Goal: Check status: Check status

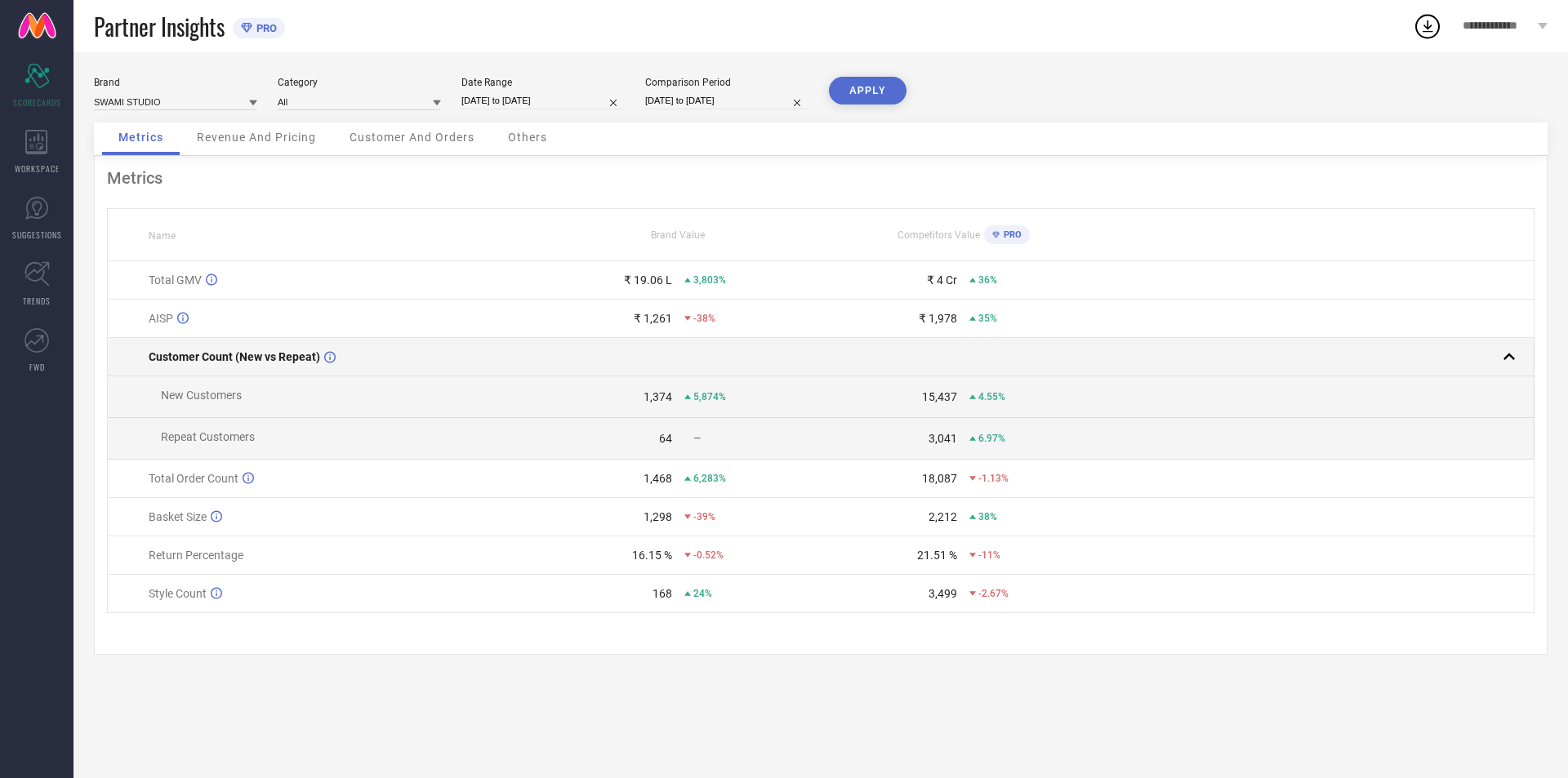
click at [1505, 363] on rect at bounding box center [1508, 356] width 22 height 22
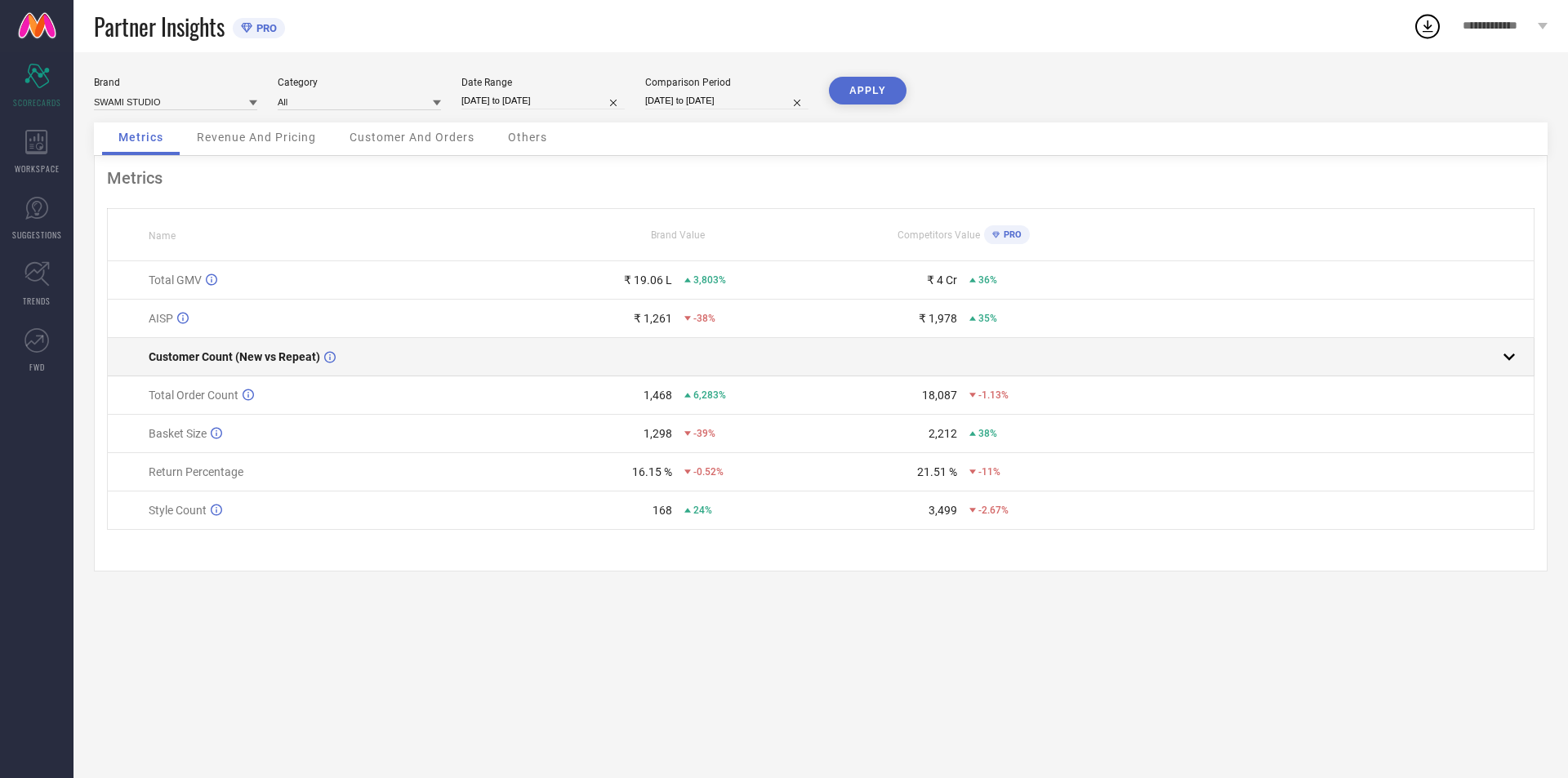
click at [1505, 363] on rect at bounding box center [1508, 356] width 22 height 22
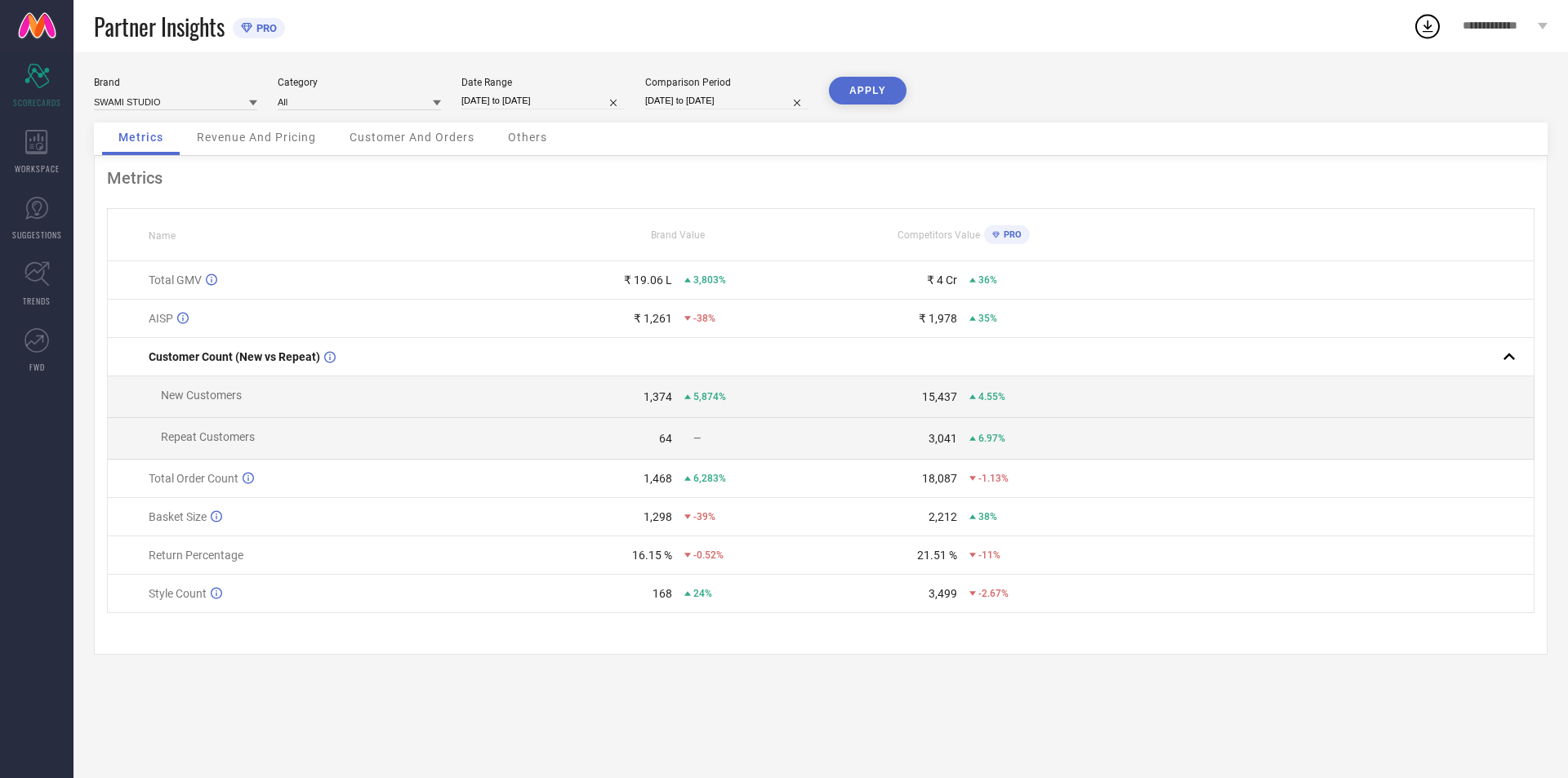
click at [1004, 233] on span "PRO" at bounding box center [1011, 235] width 22 height 11
click at [286, 135] on span "Revenue And Pricing" at bounding box center [256, 137] width 119 height 13
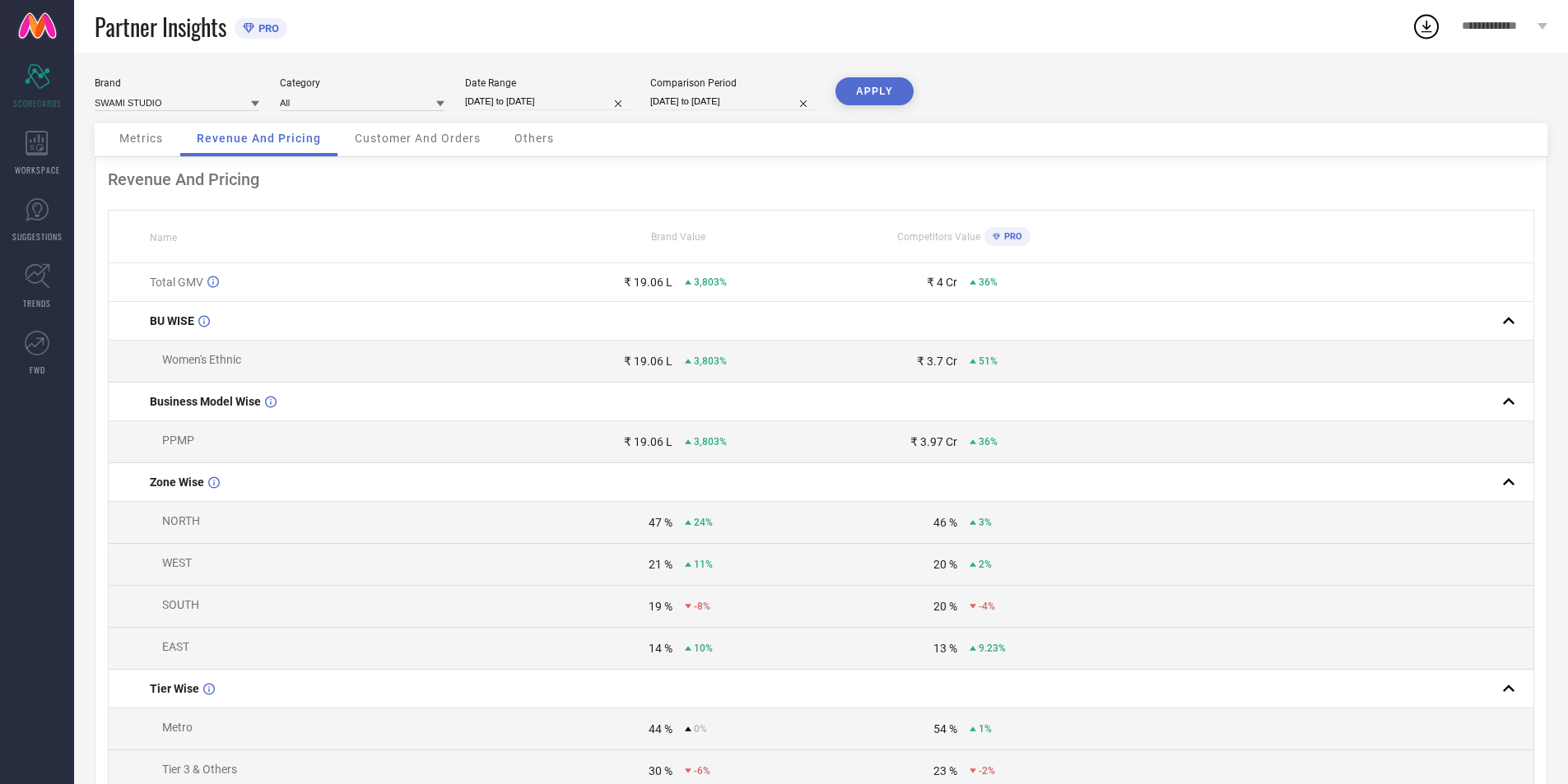
click at [424, 146] on div "Customer And Orders" at bounding box center [418, 139] width 159 height 33
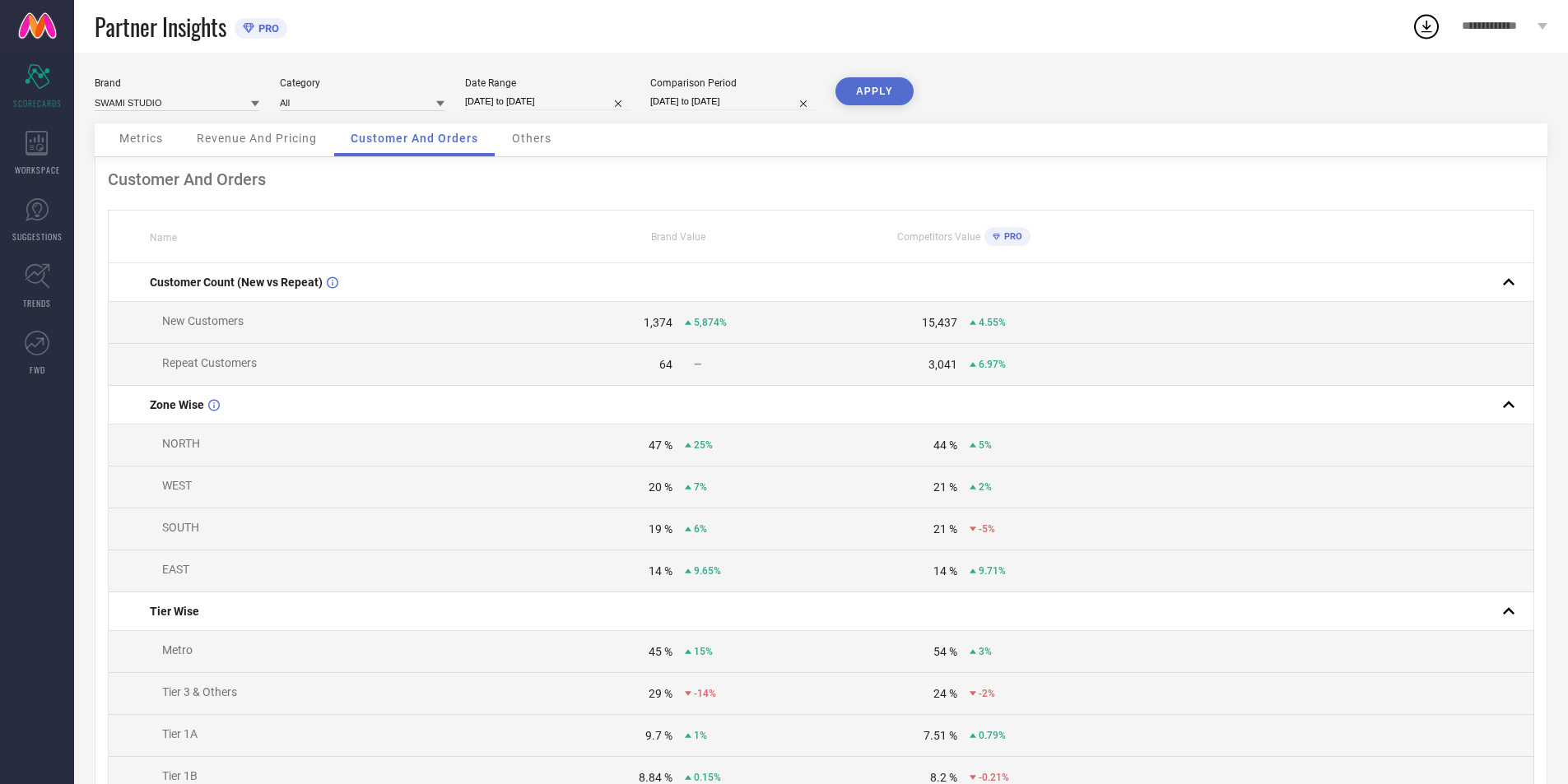
click at [536, 132] on span "Others" at bounding box center [532, 138] width 40 height 14
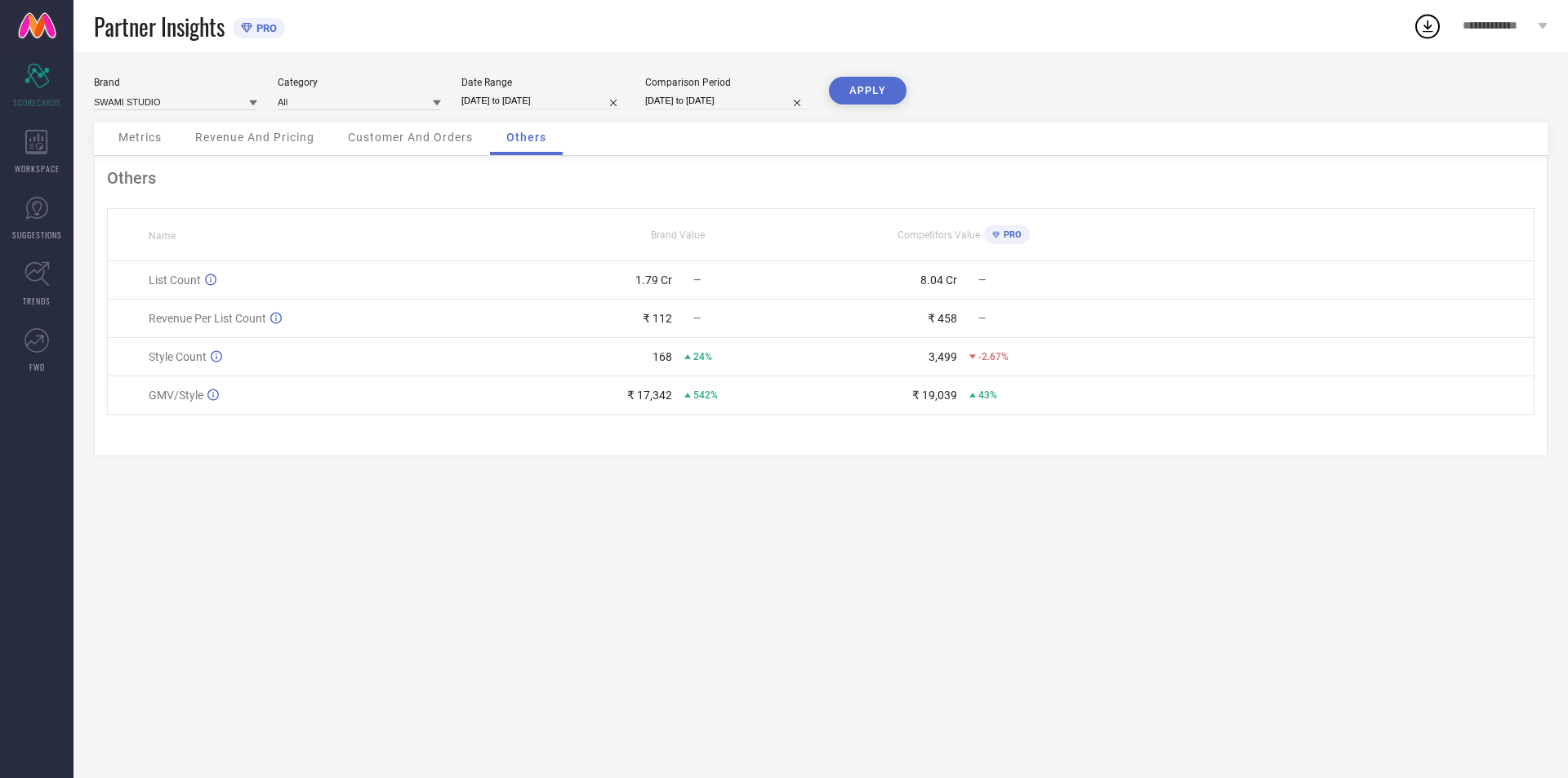
click at [423, 137] on span "Customer And Orders" at bounding box center [410, 137] width 125 height 13
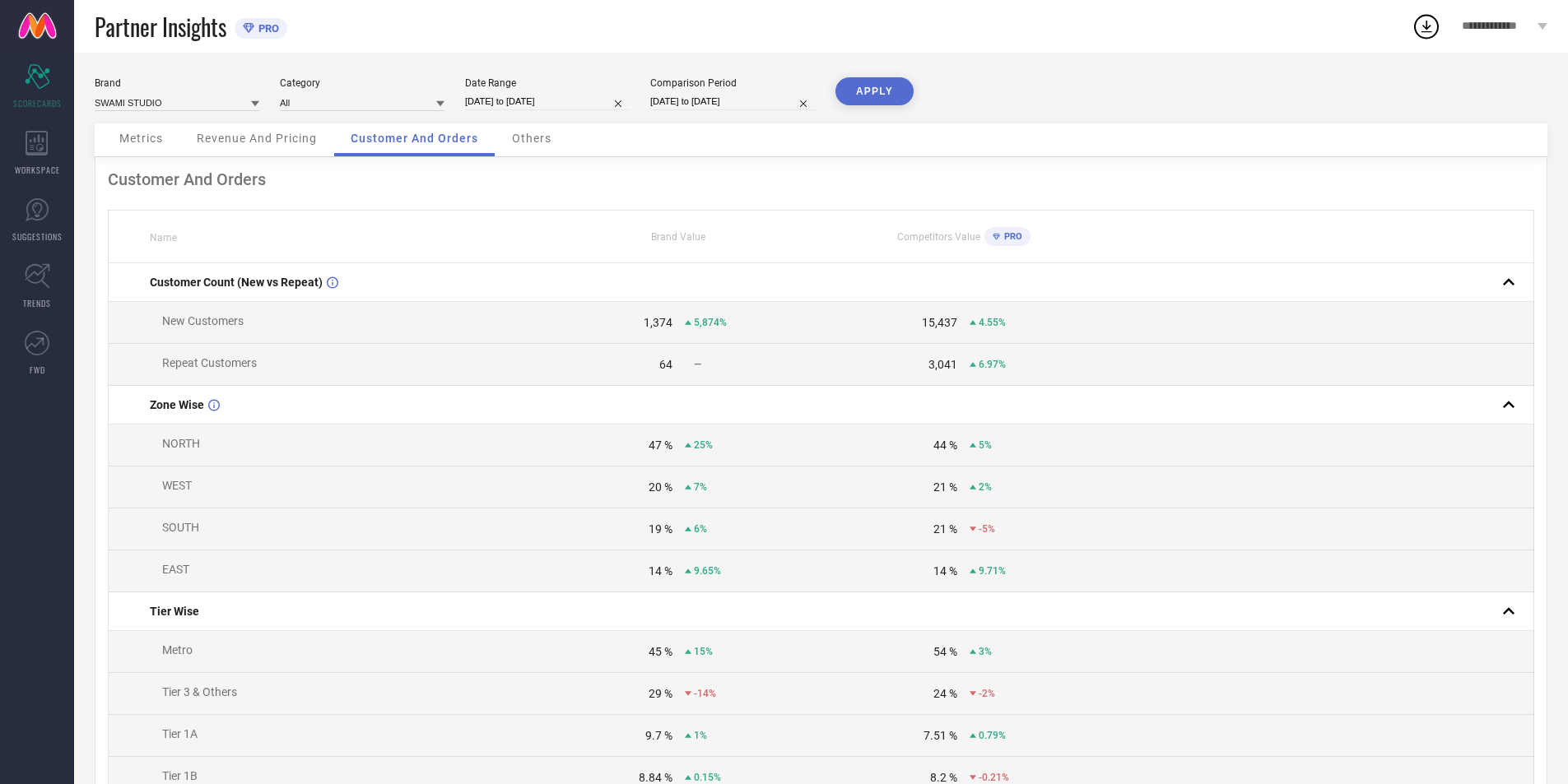
click at [242, 135] on span "Revenue And Pricing" at bounding box center [256, 138] width 120 height 14
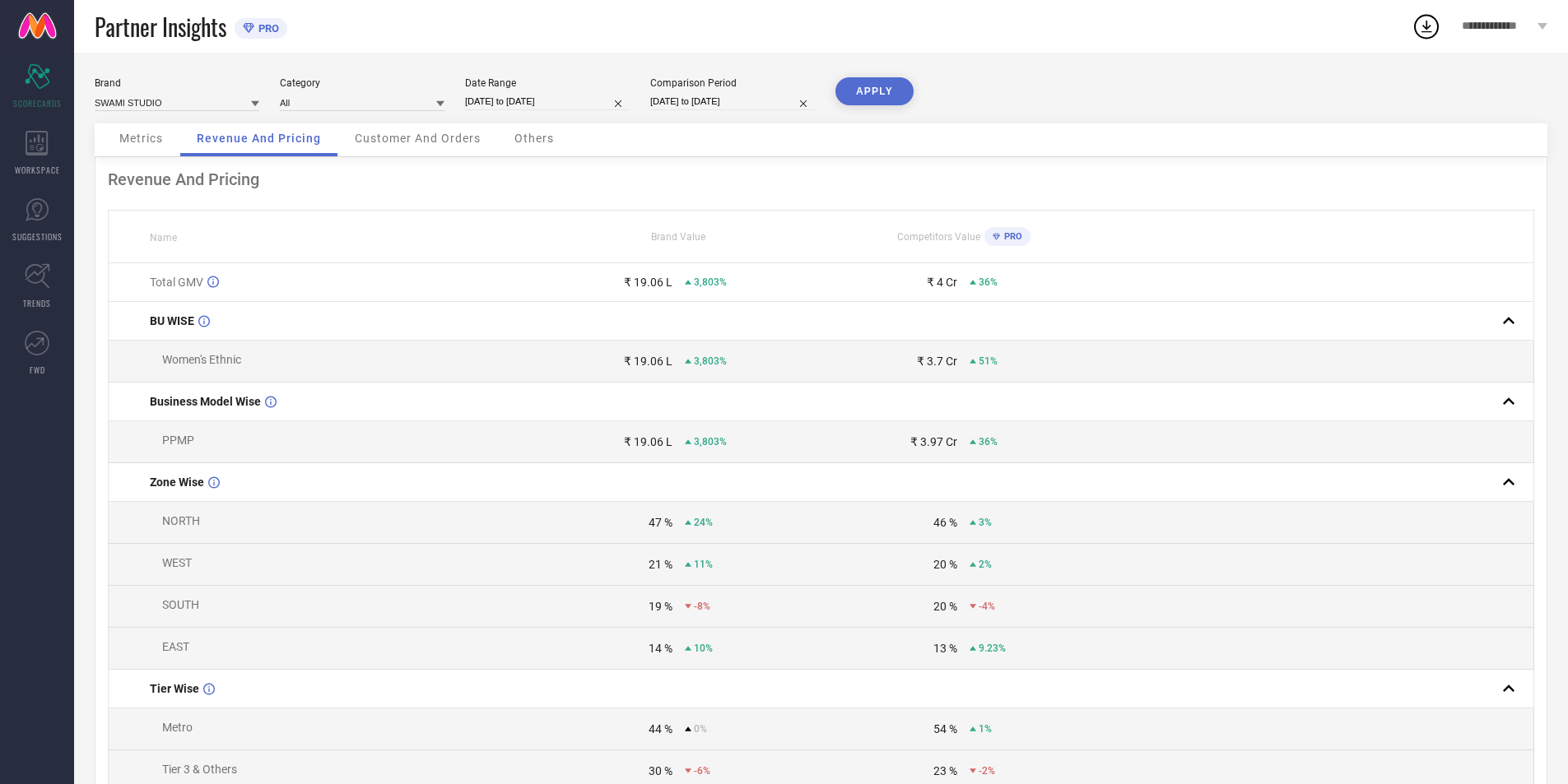
click at [147, 138] on span "Metrics" at bounding box center [141, 138] width 43 height 14
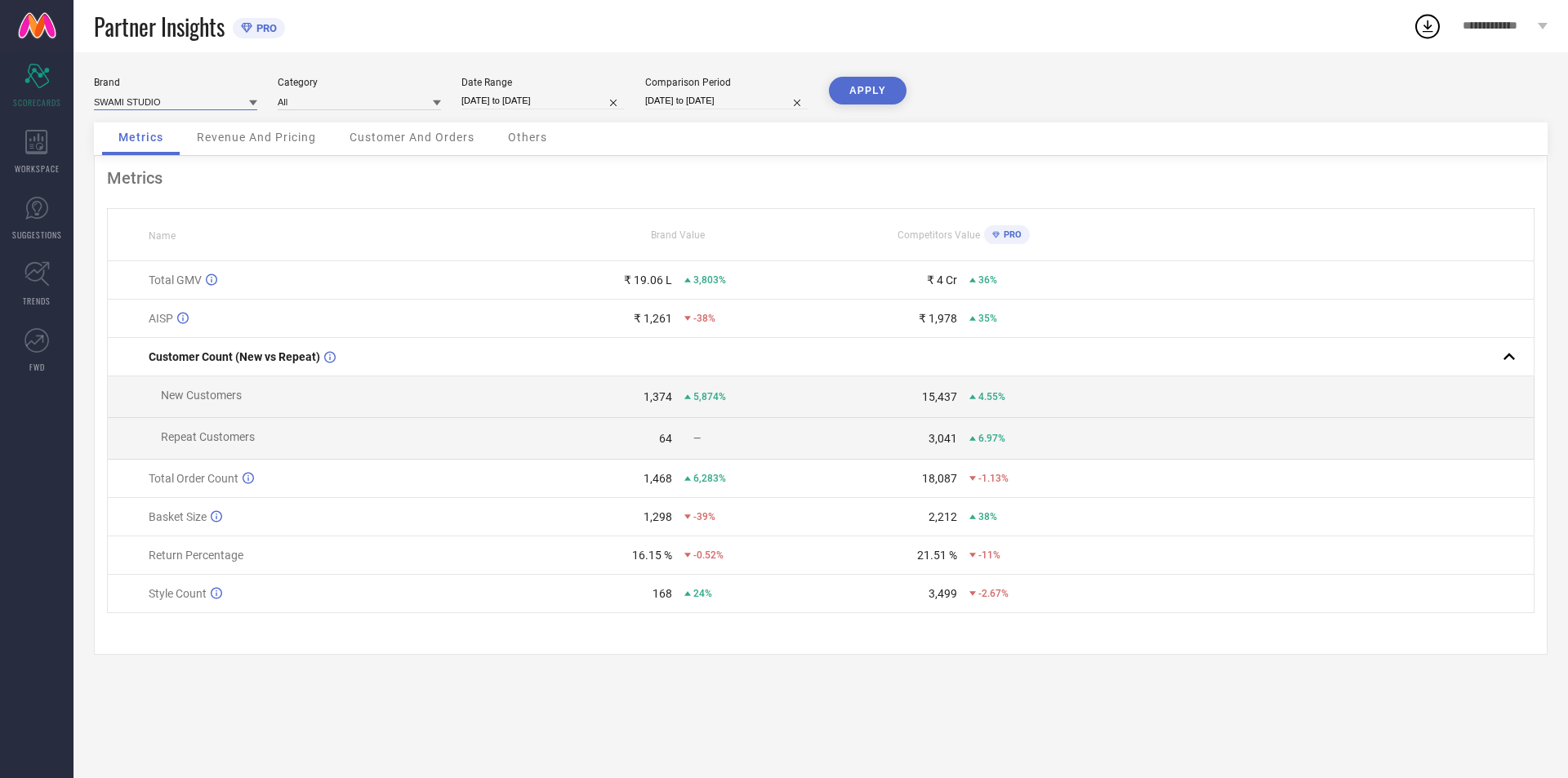
click at [180, 102] on input at bounding box center [176, 101] width 163 height 17
click at [294, 104] on input at bounding box center [359, 101] width 163 height 17
click at [355, 177] on div "Women-Sarees" at bounding box center [359, 179] width 163 height 28
click at [870, 97] on button "APPLY" at bounding box center [867, 91] width 77 height 28
click at [562, 97] on input "[DATE] to [DATE]" at bounding box center [543, 101] width 163 height 17
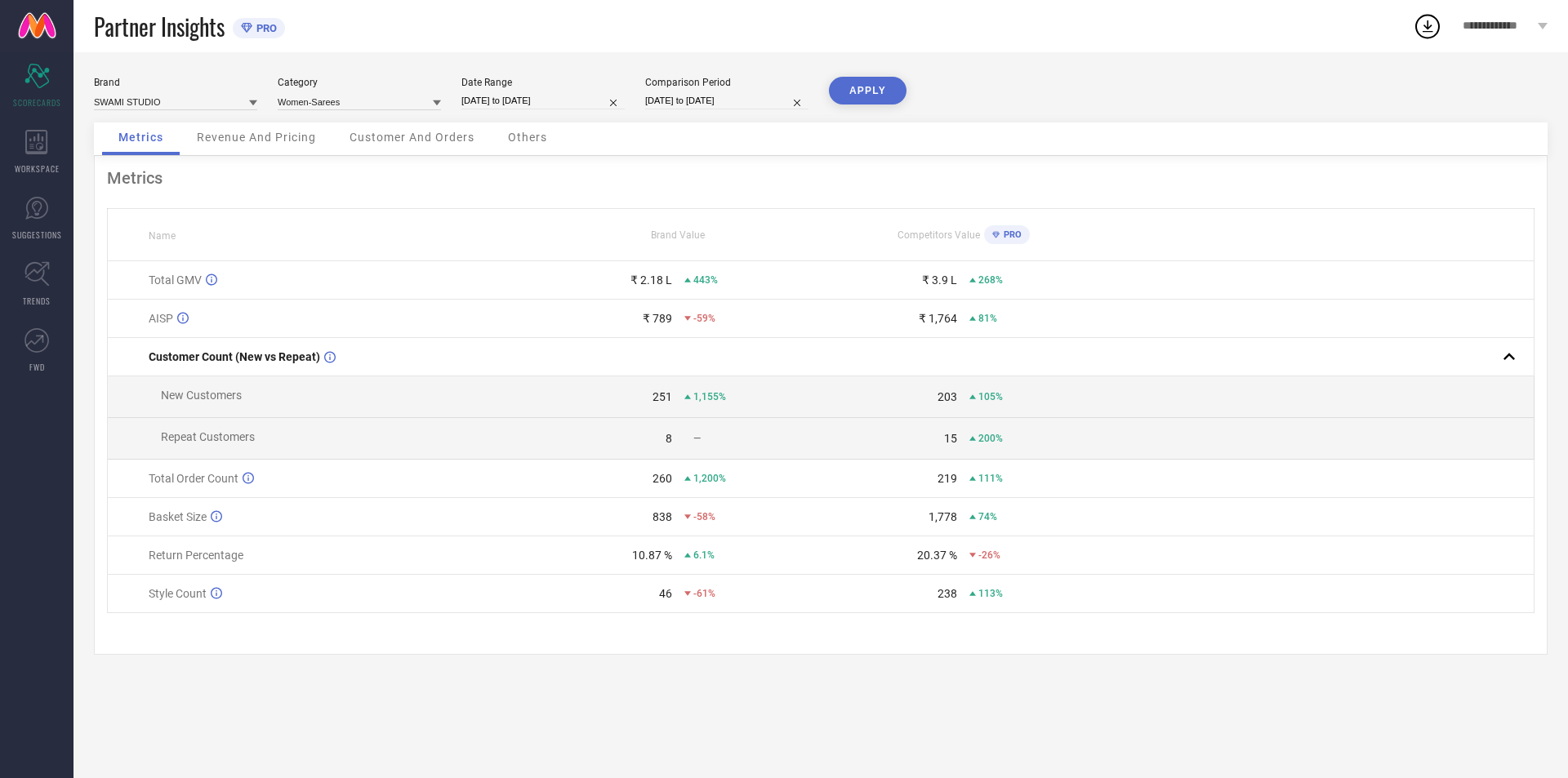
select select "8"
select select "2025"
select select "9"
select select "2025"
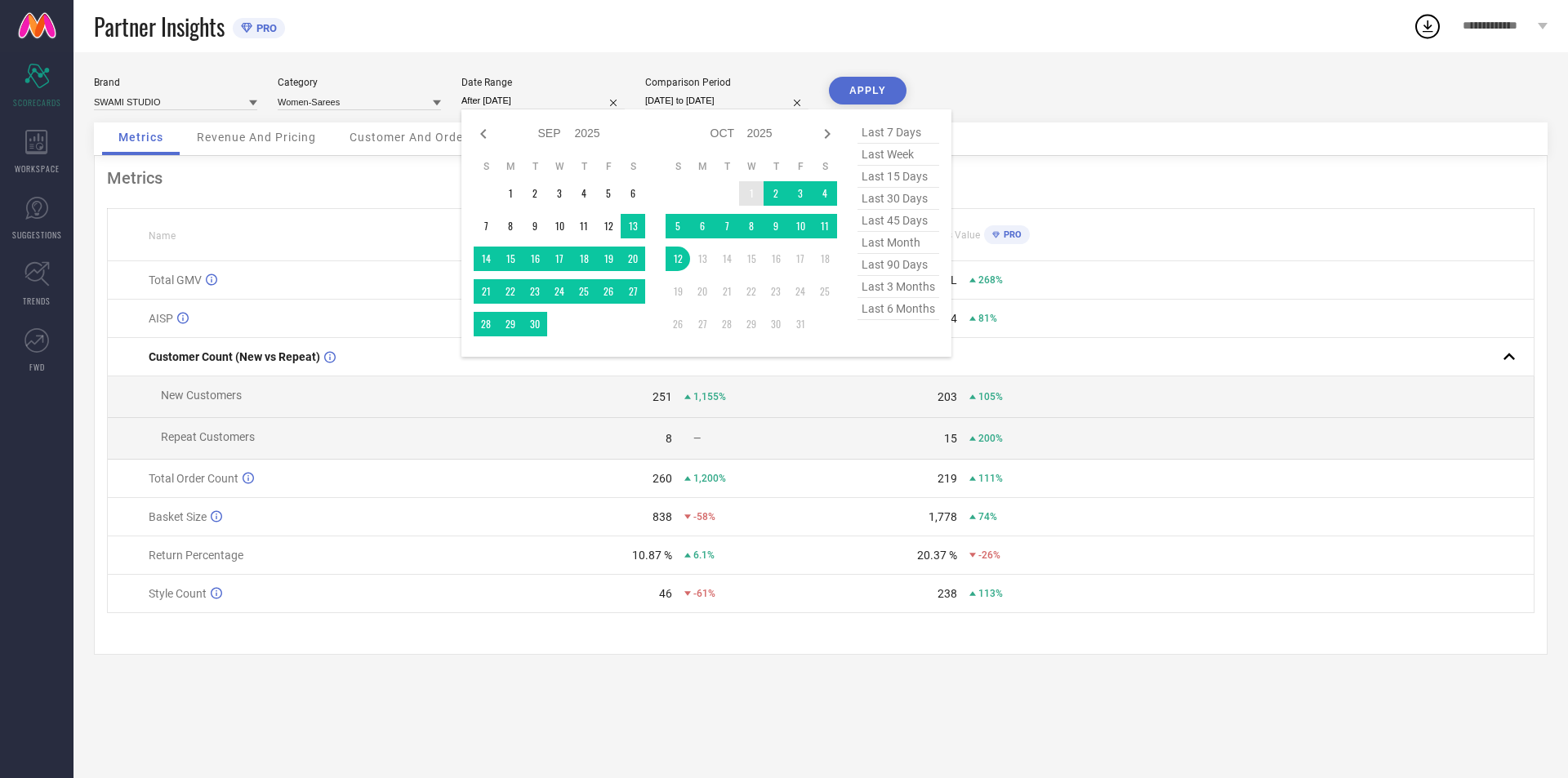
click at [758, 186] on td "1" at bounding box center [750, 193] width 24 height 24
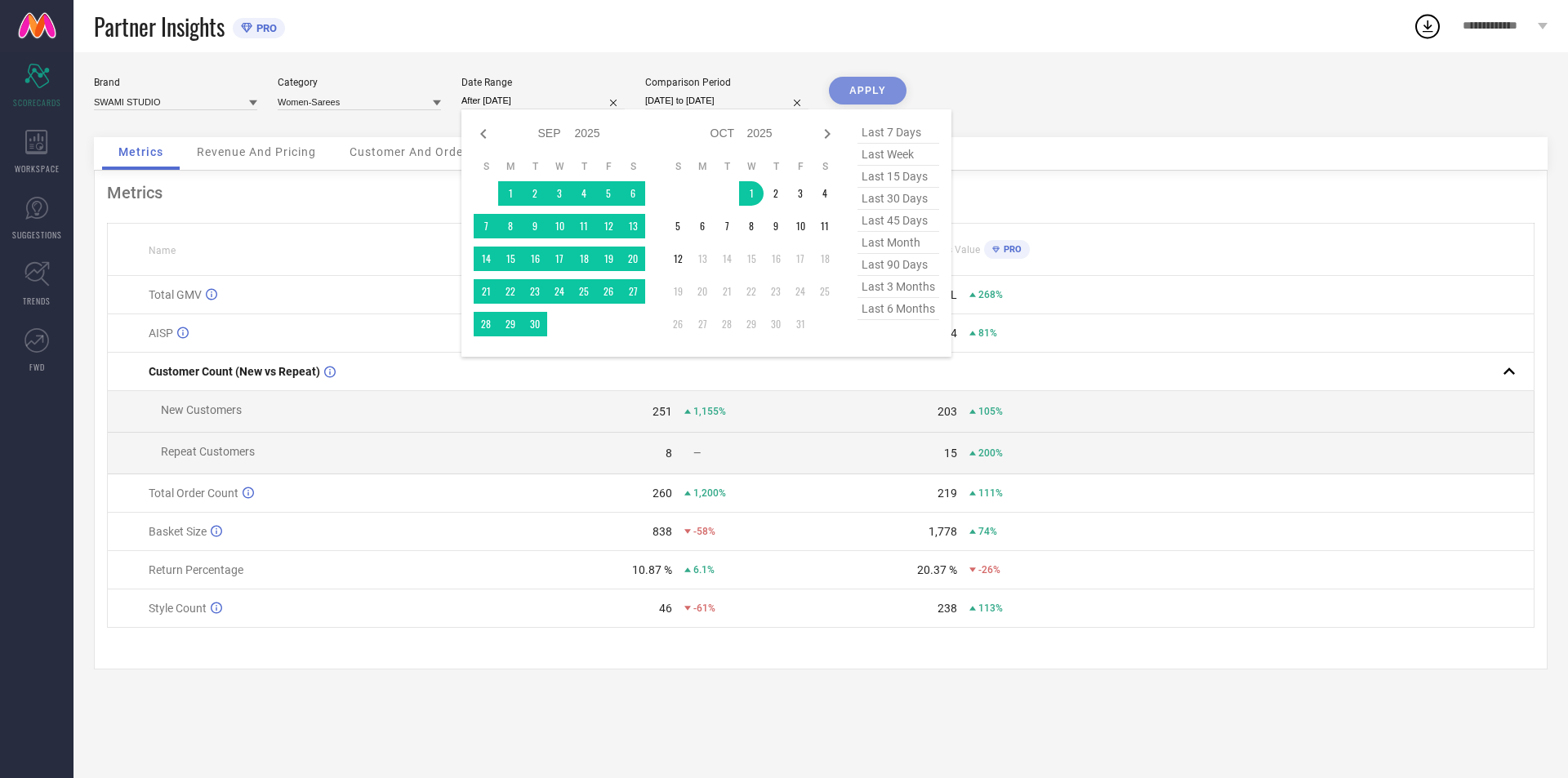
type input "[DATE] to [DATE]"
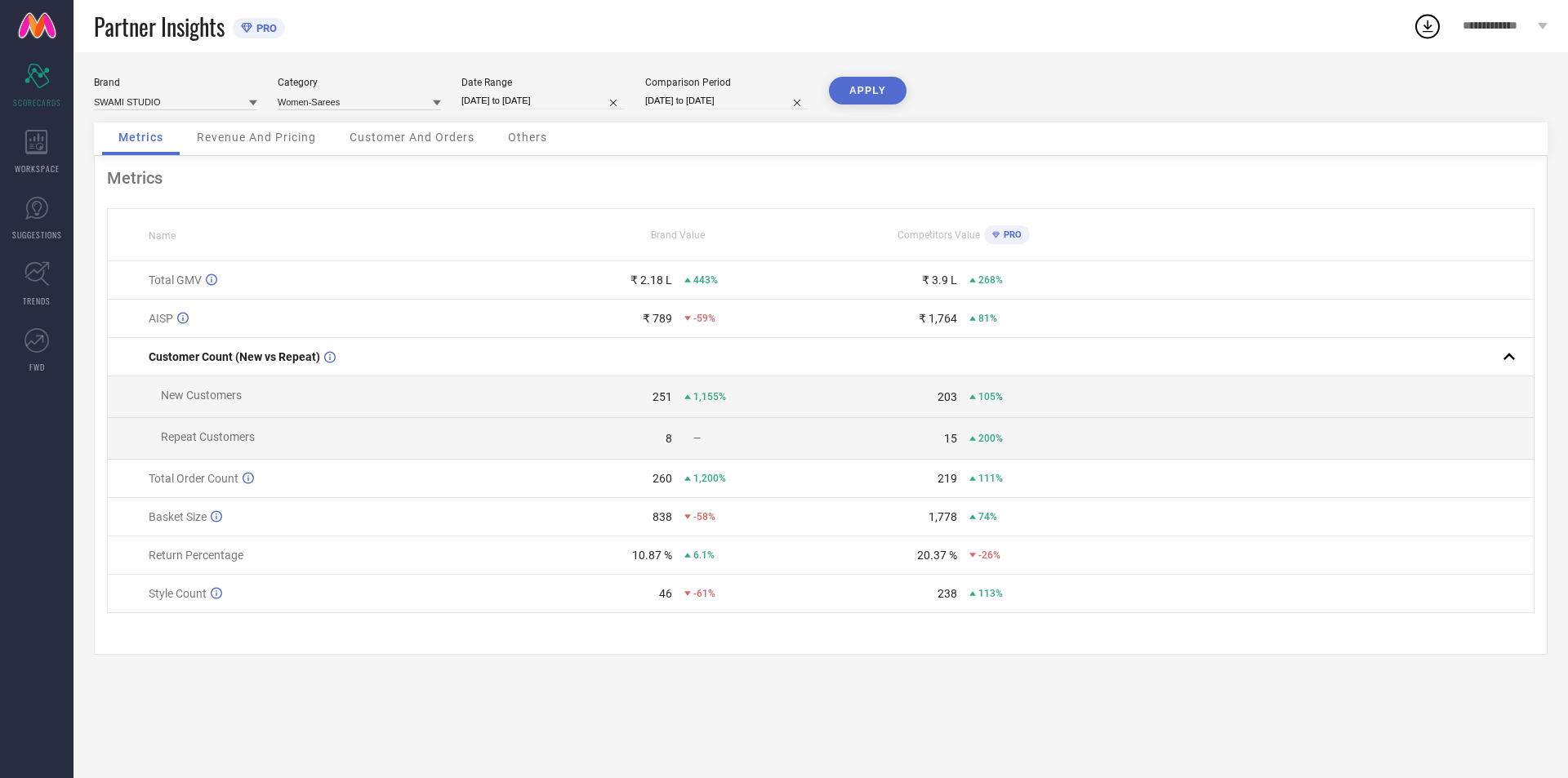
click at [872, 89] on button "APPLY" at bounding box center [867, 91] width 77 height 28
click at [560, 104] on input "[DATE] to [DATE]" at bounding box center [543, 101] width 163 height 17
select select "9"
select select "2025"
select select "10"
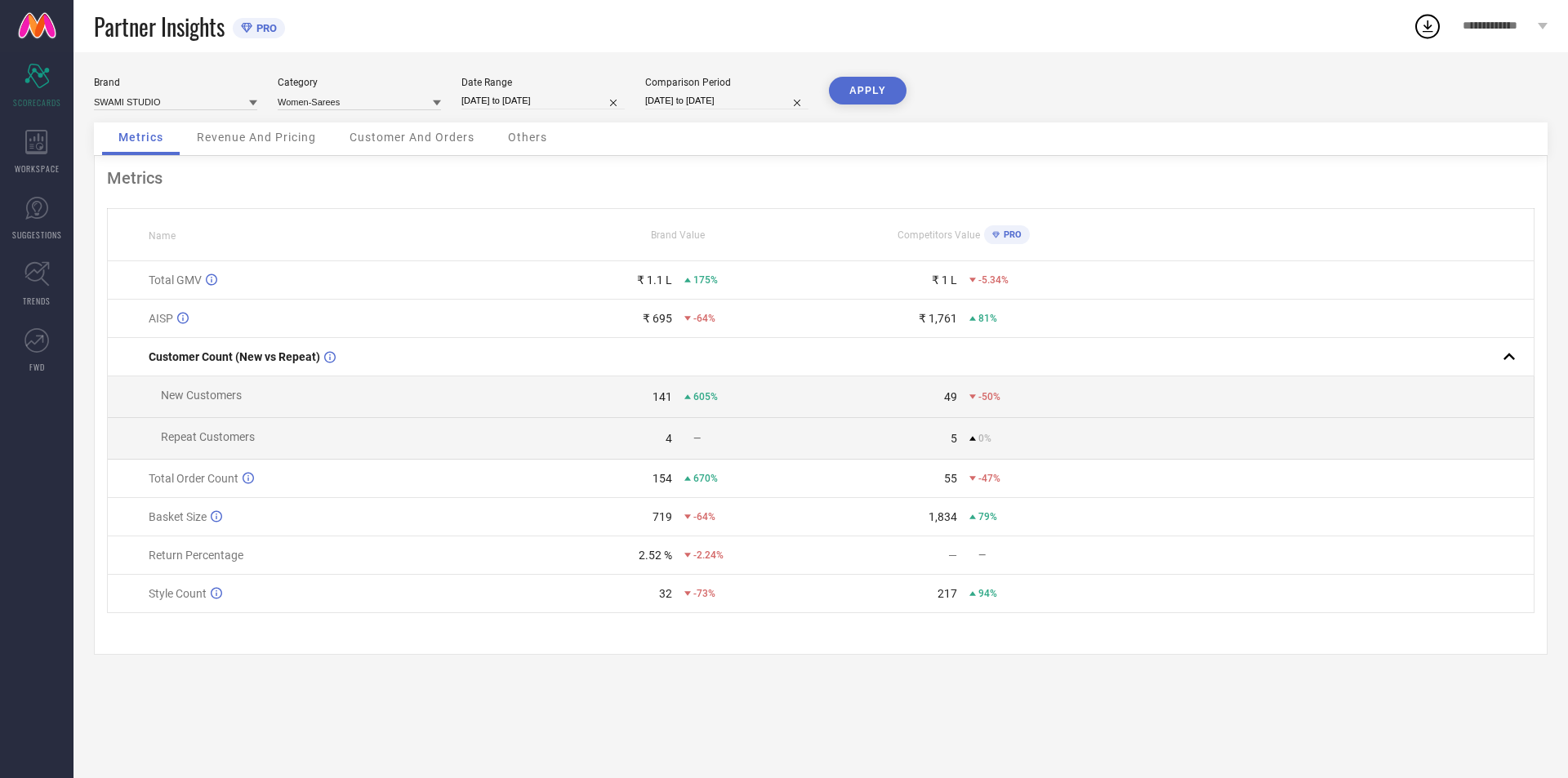
select select "2025"
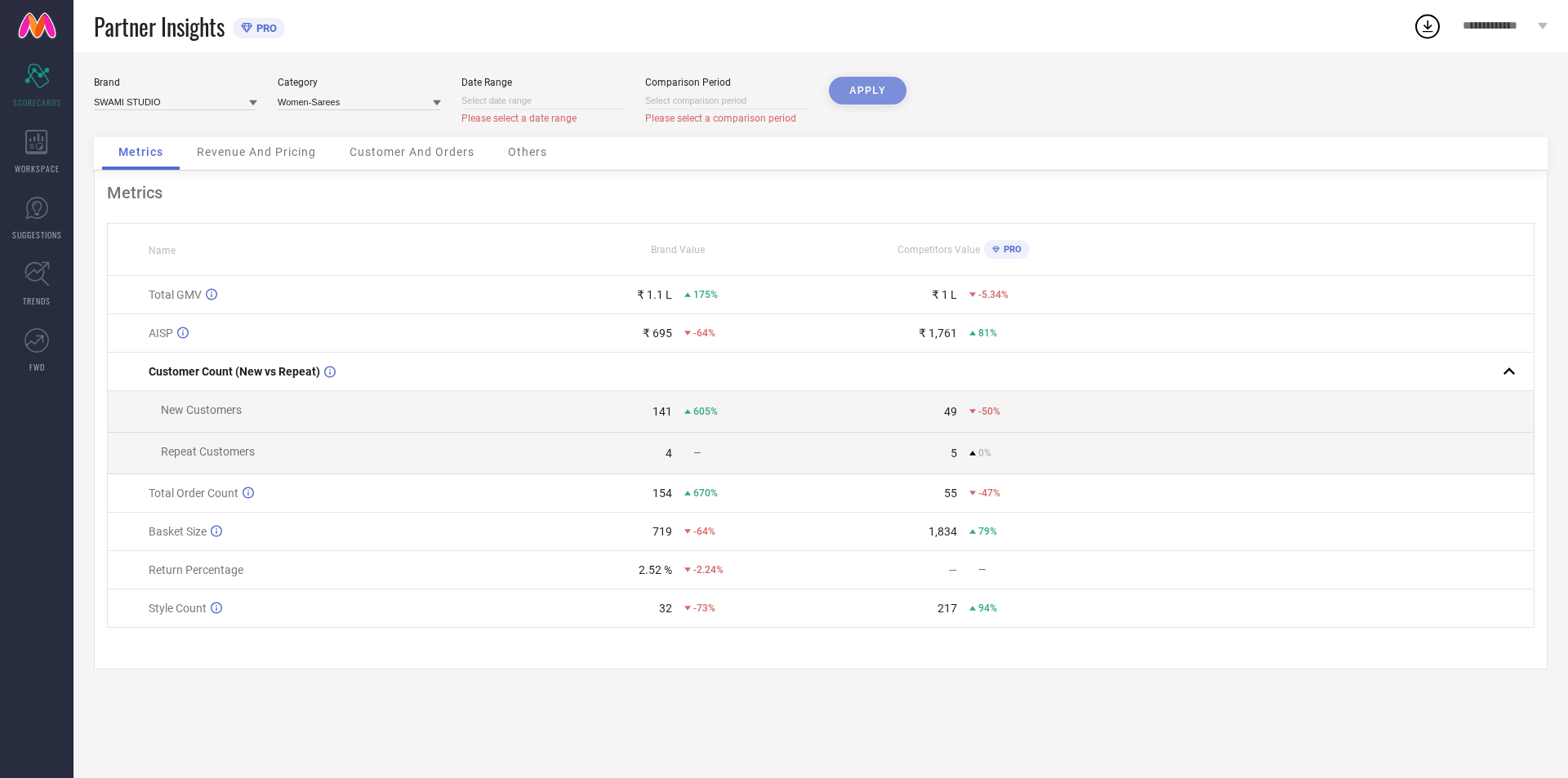
drag, startPoint x: 799, startPoint y: 101, endPoint x: 740, endPoint y: 130, distance: 65.7
click at [560, 100] on input at bounding box center [543, 101] width 163 height 17
select select "9"
select select "2025"
select select "10"
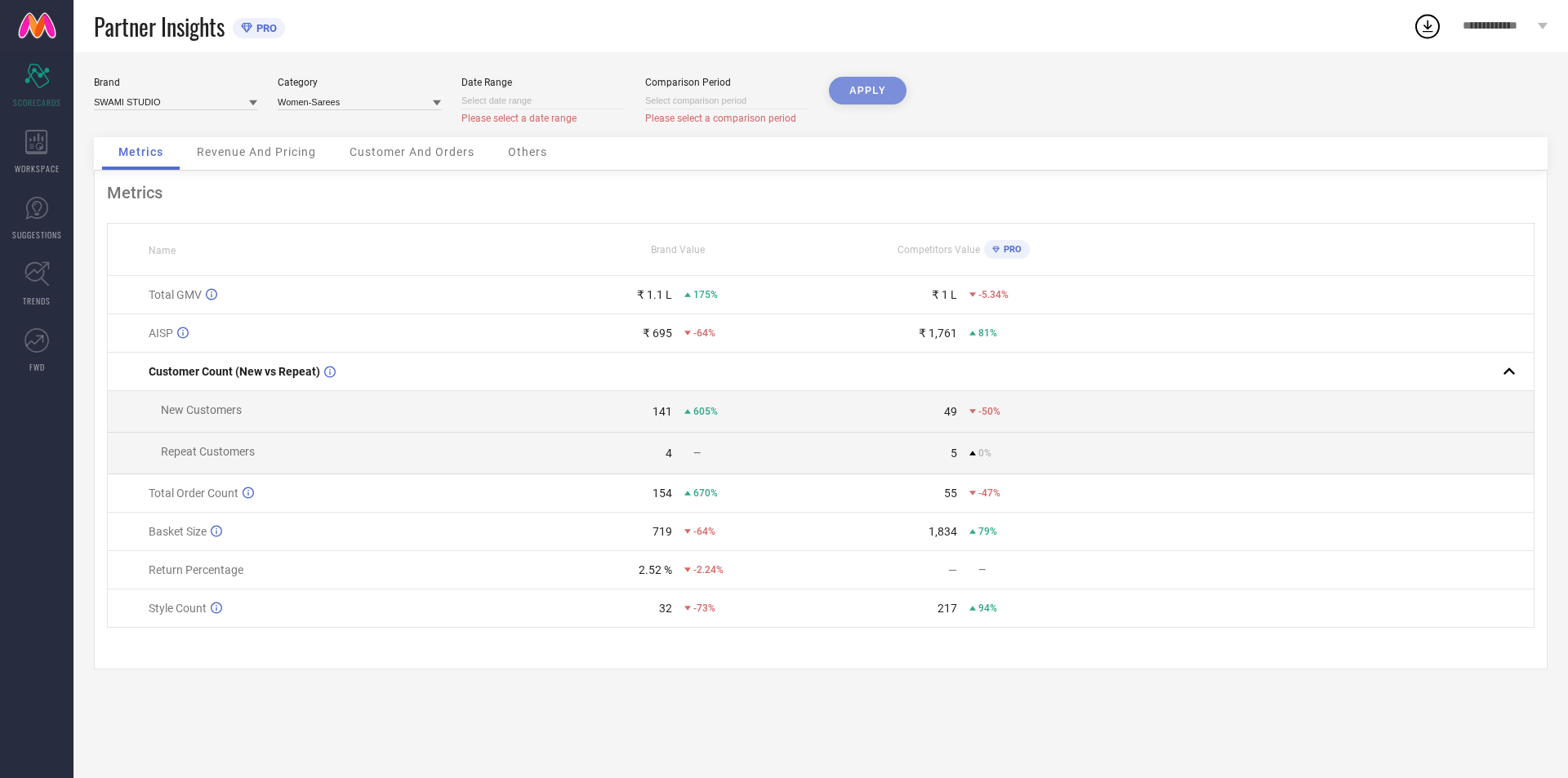
select select "2025"
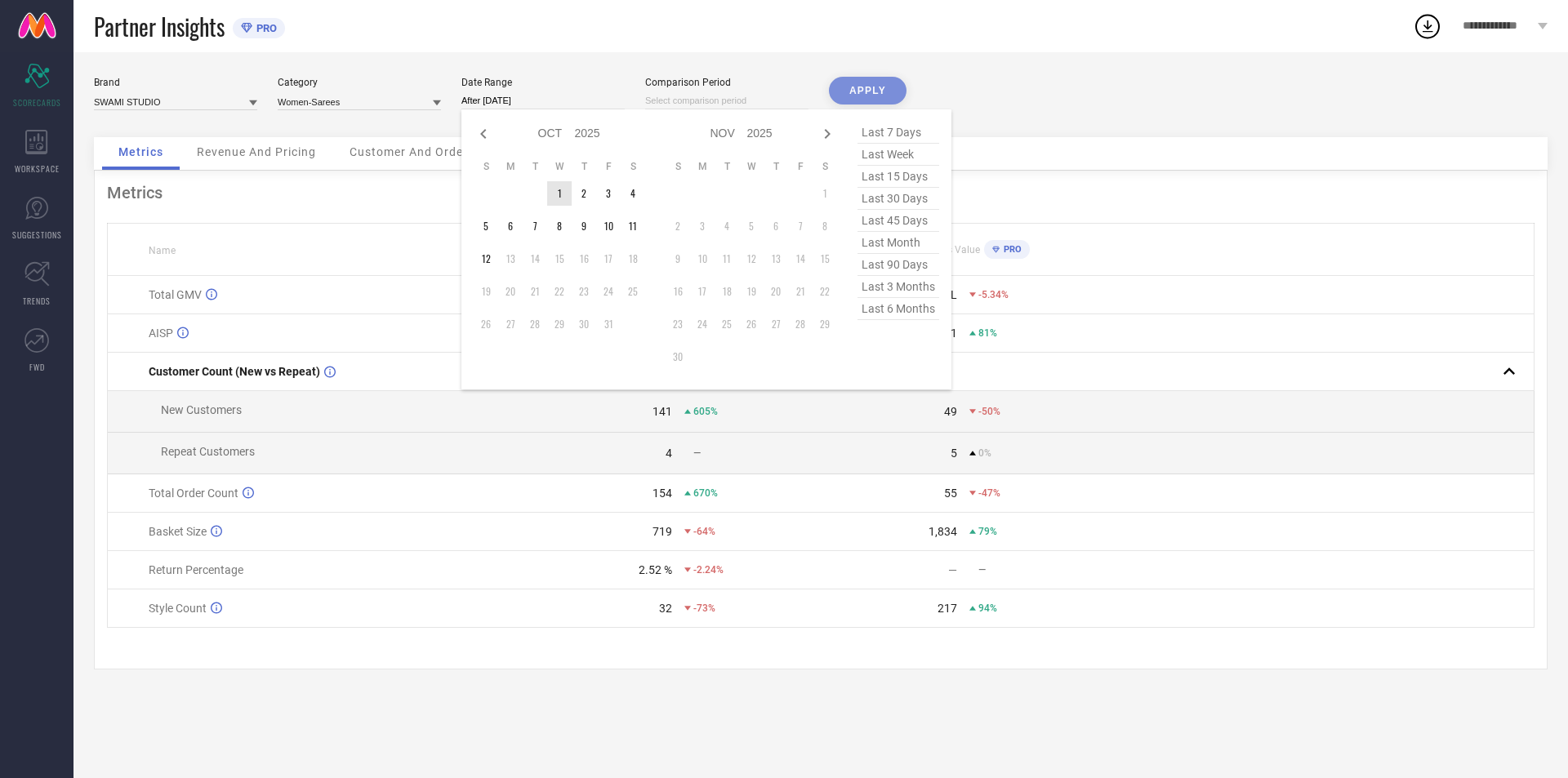
click at [561, 185] on td "1" at bounding box center [559, 193] width 24 height 24
type input "[DATE] to [DATE]"
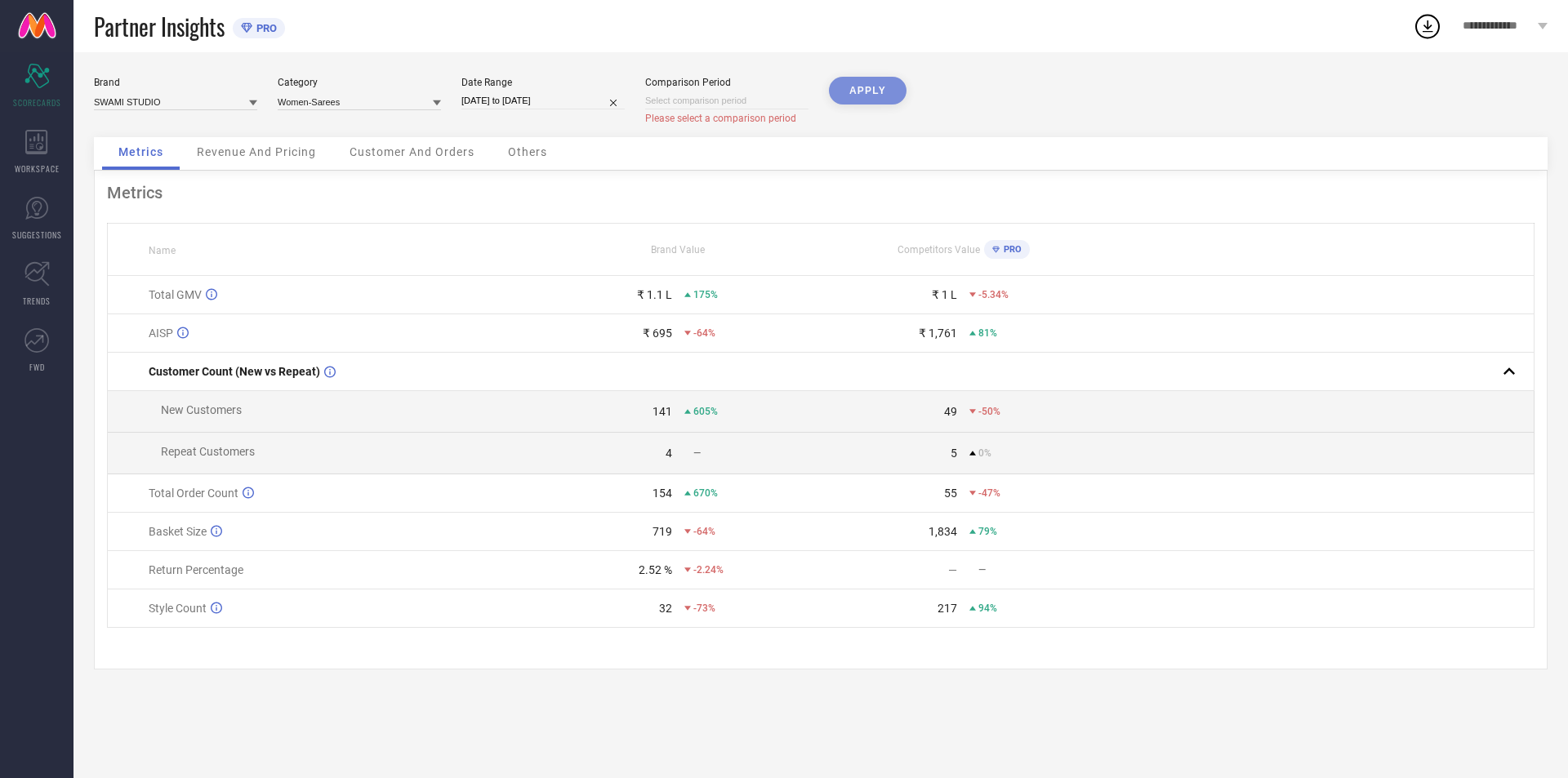
drag, startPoint x: 870, startPoint y: 97, endPoint x: 896, endPoint y: 120, distance: 34.7
click at [871, 96] on div "APPLY" at bounding box center [867, 107] width 77 height 60
select select "9"
select select "2025"
select select "10"
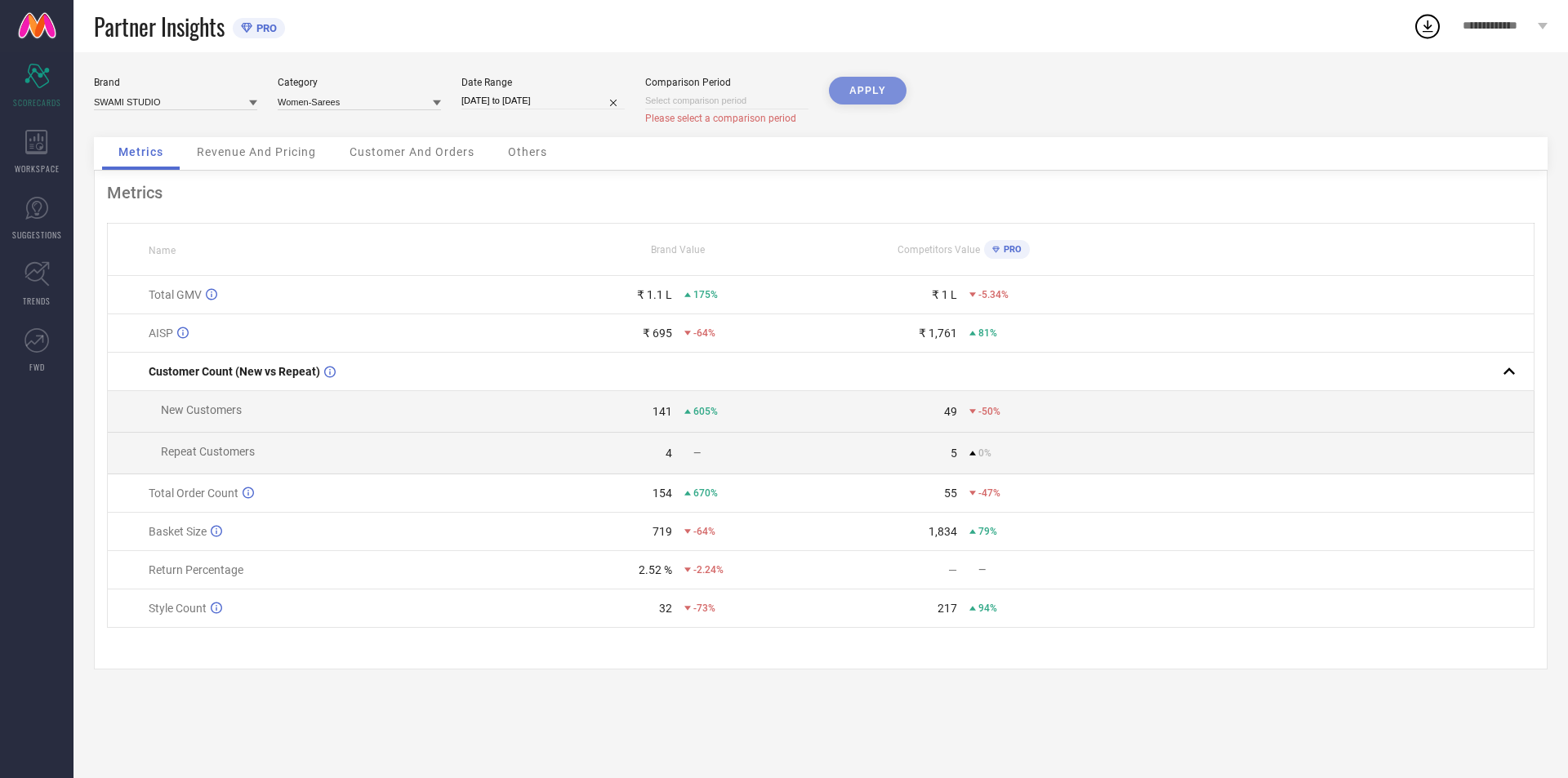
select select "2025"
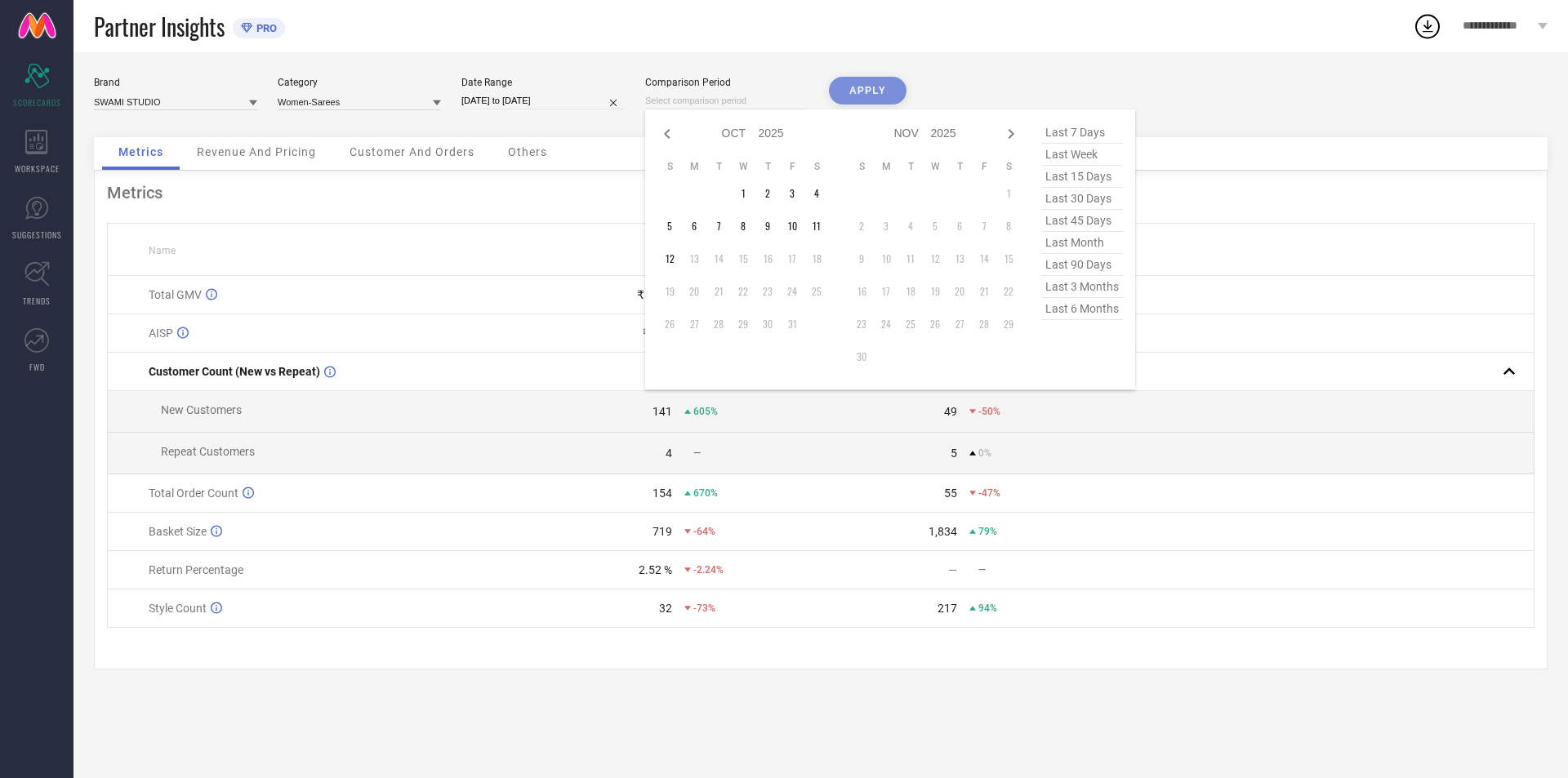
click at [672, 96] on input at bounding box center [727, 101] width 163 height 17
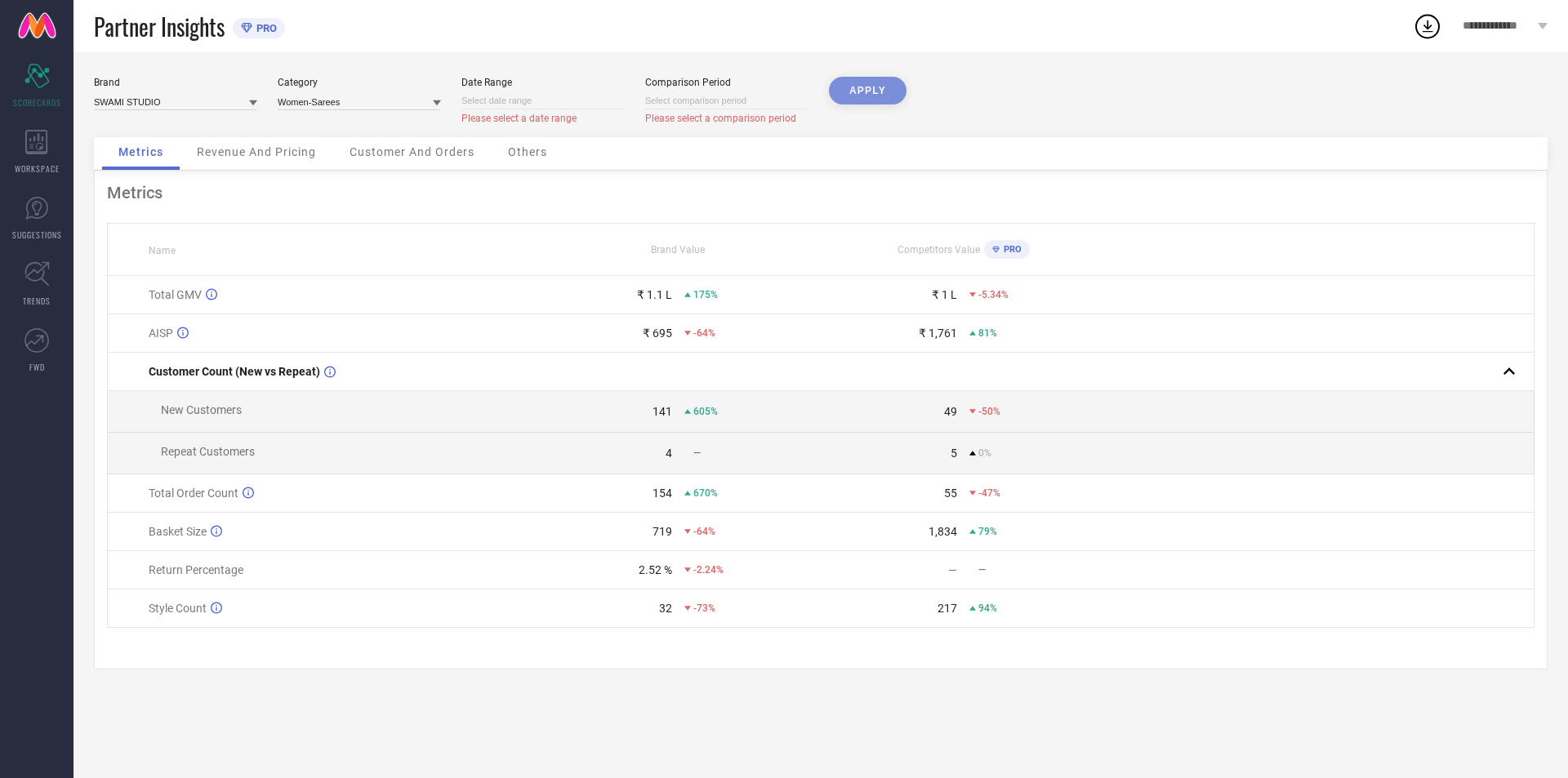
drag, startPoint x: 613, startPoint y: 100, endPoint x: 607, endPoint y: 120, distance: 20.9
click at [532, 100] on input at bounding box center [543, 101] width 163 height 17
select select "9"
select select "2025"
select select "10"
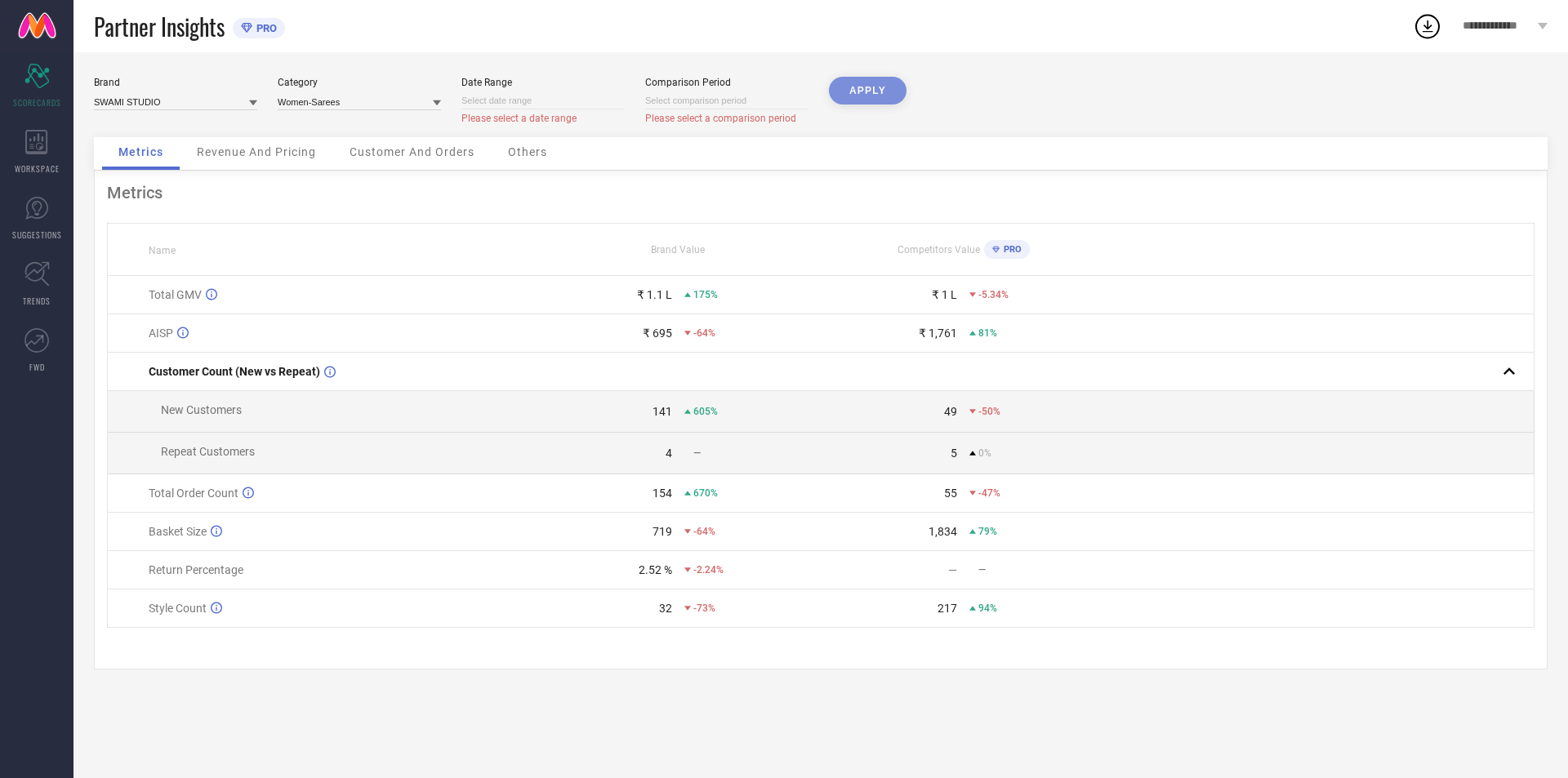
select select "2025"
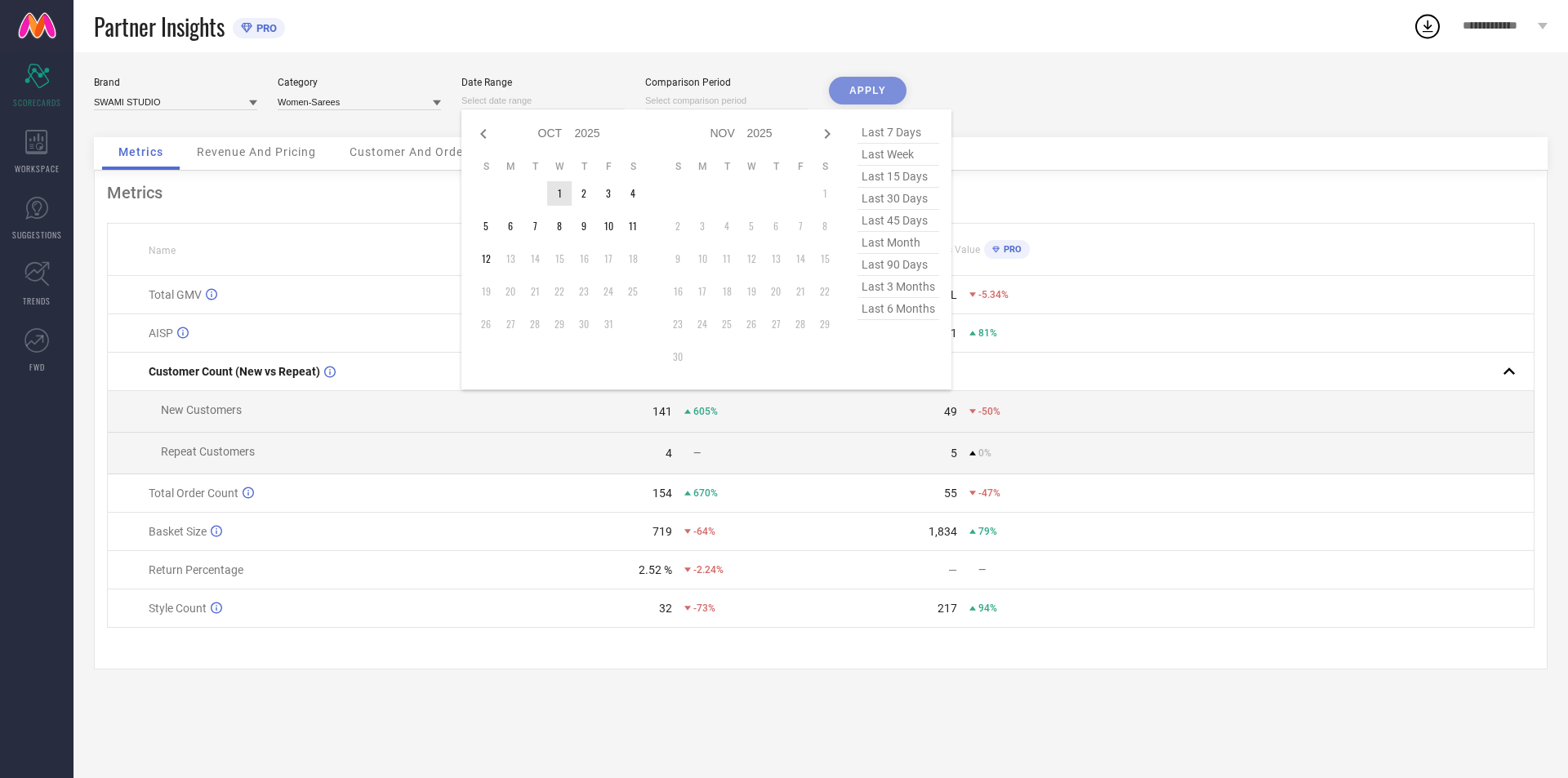
type input "After [DATE]"
click at [559, 188] on td "1" at bounding box center [559, 193] width 24 height 24
select select "9"
select select "2025"
select select "10"
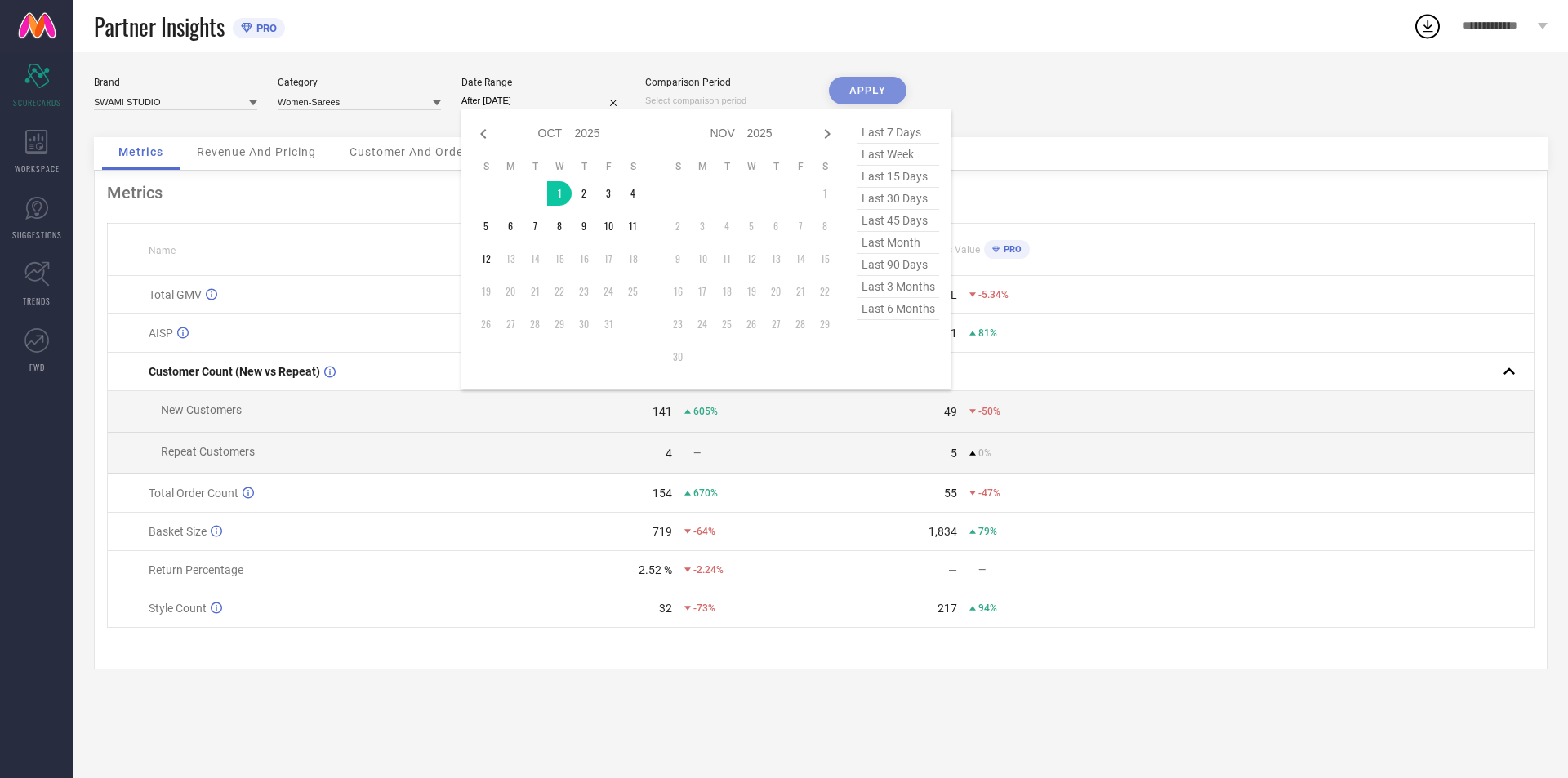
select select "2025"
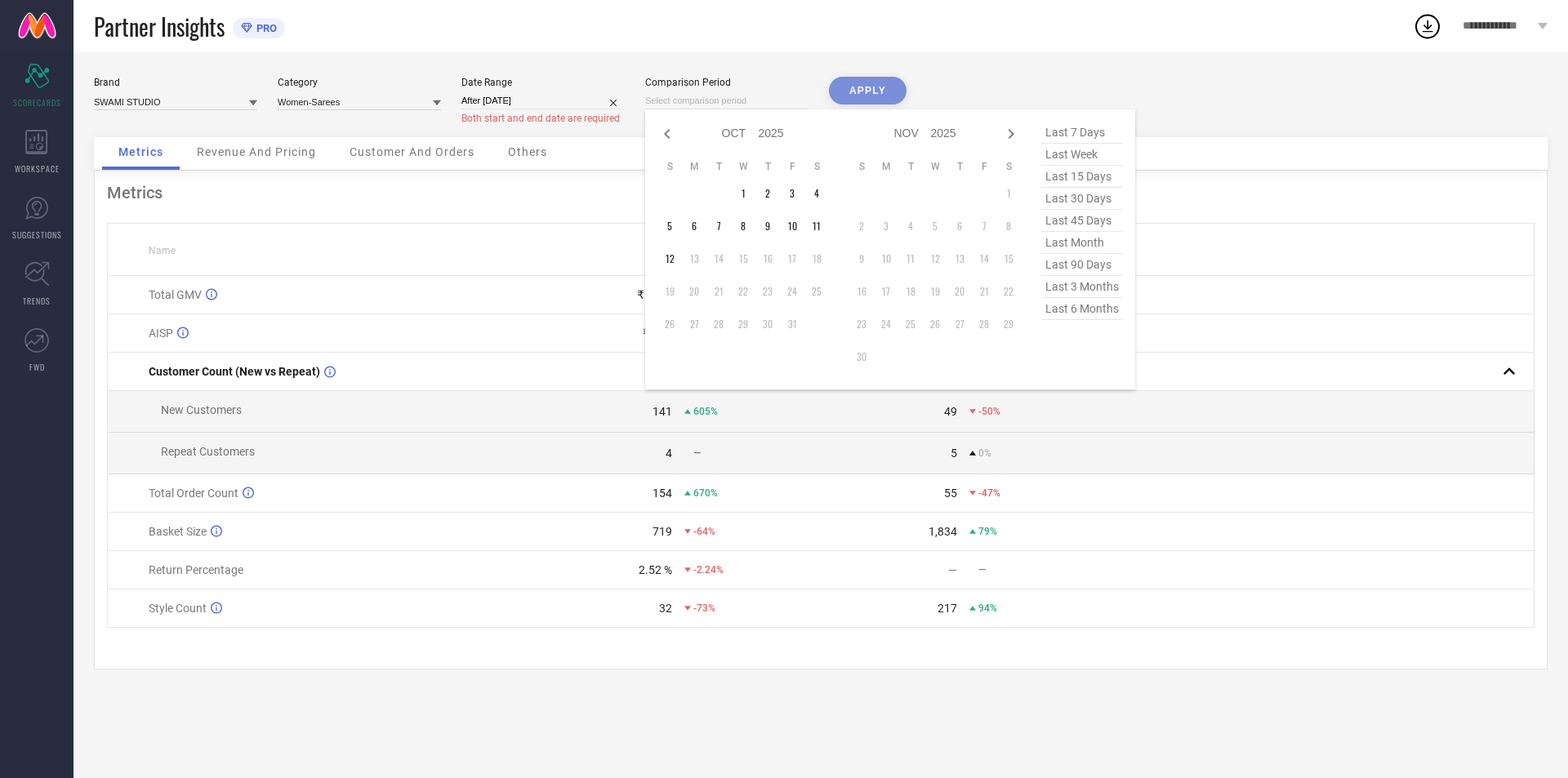
click at [685, 94] on input at bounding box center [727, 101] width 163 height 17
type input "After 12-10-2025"
click at [674, 255] on td "12" at bounding box center [669, 258] width 24 height 24
click at [874, 86] on div "APPLY" at bounding box center [867, 107] width 77 height 60
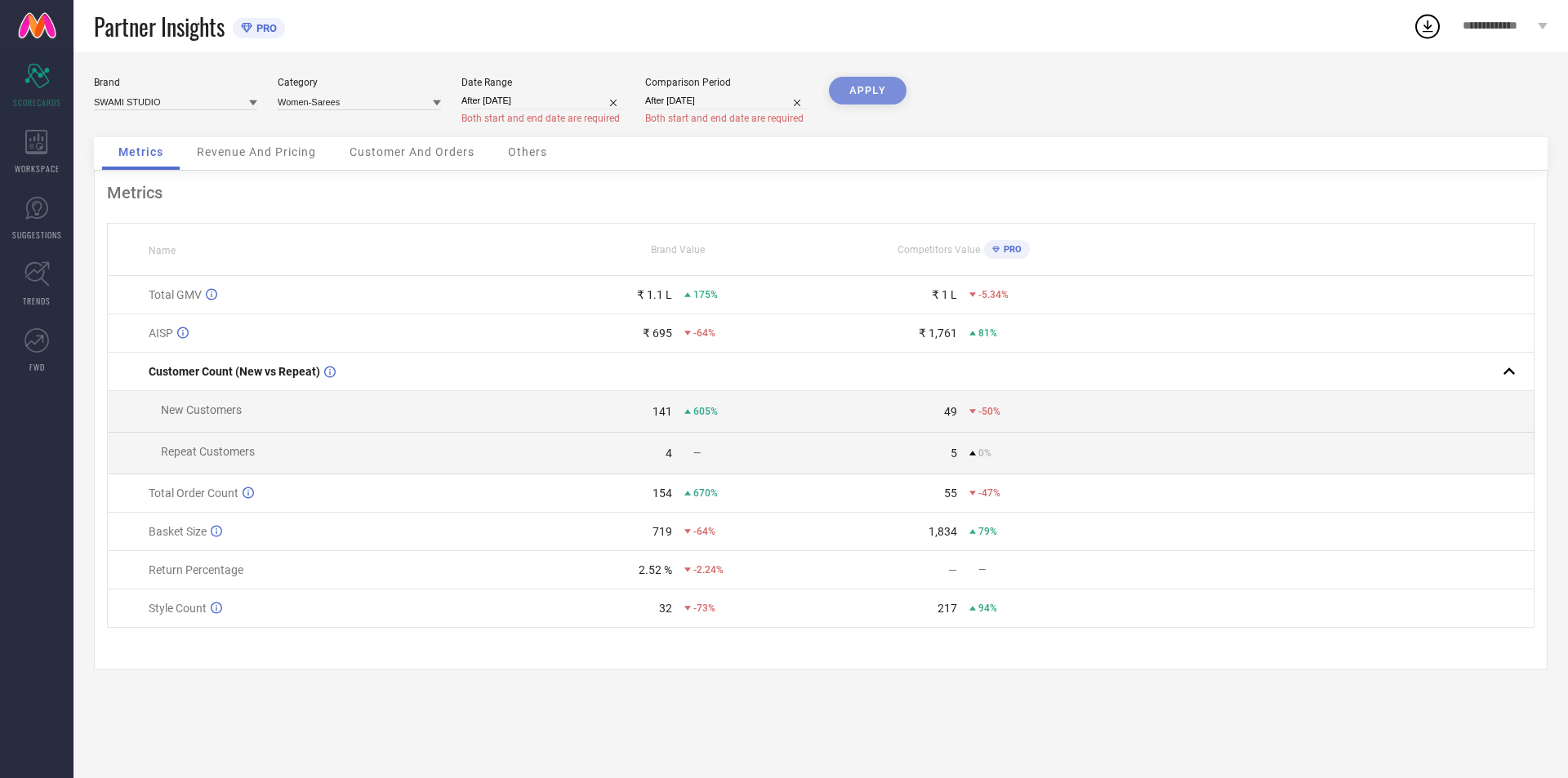
click at [873, 86] on div "APPLY" at bounding box center [867, 107] width 77 height 60
select select "9"
select select "2025"
select select "10"
select select "2025"
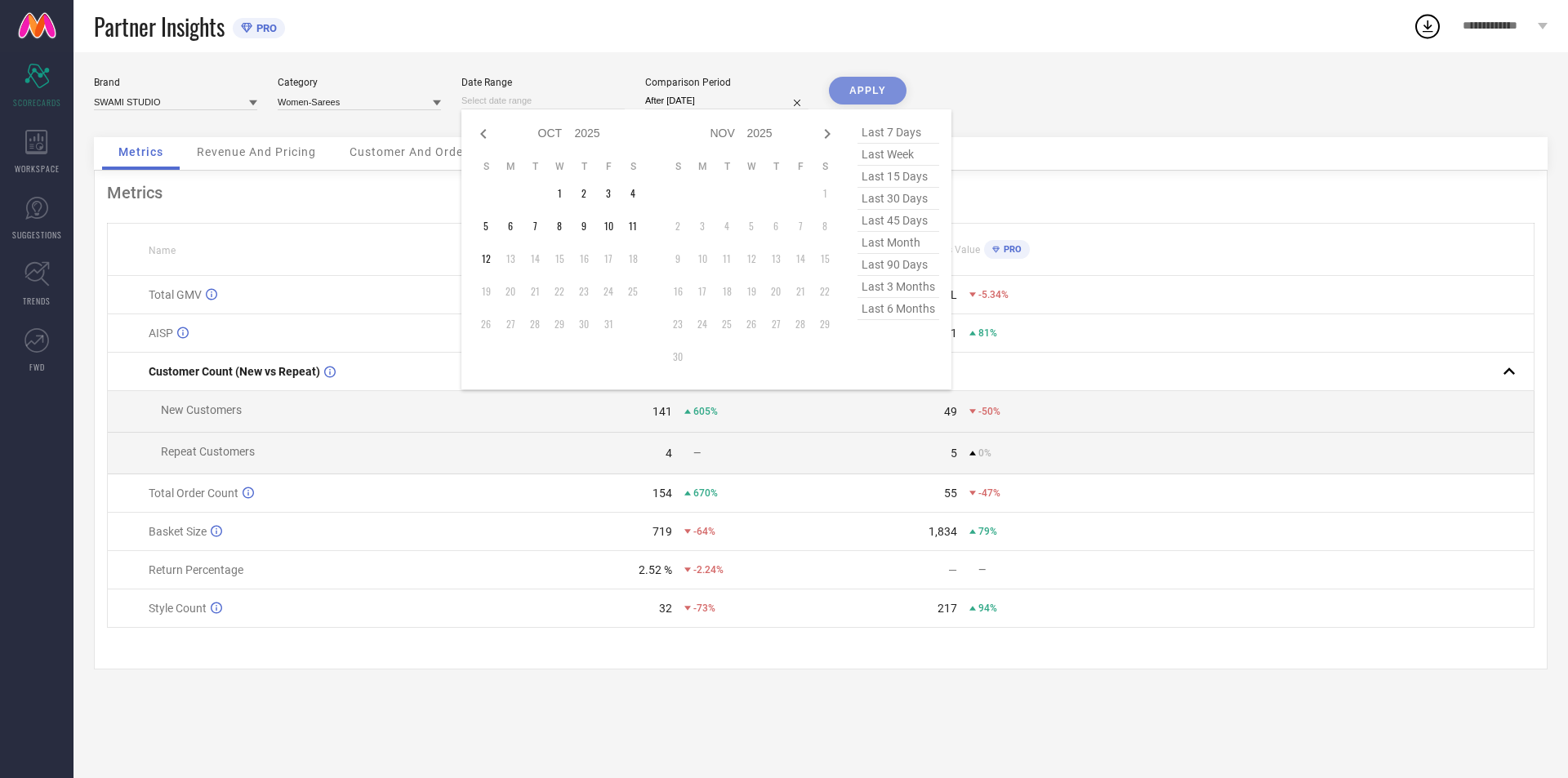
click at [559, 104] on input at bounding box center [543, 101] width 163 height 17
type input "After 12-10-2025"
click at [495, 259] on td "12" at bounding box center [486, 258] width 24 height 24
click at [872, 85] on div "APPLY" at bounding box center [867, 107] width 77 height 60
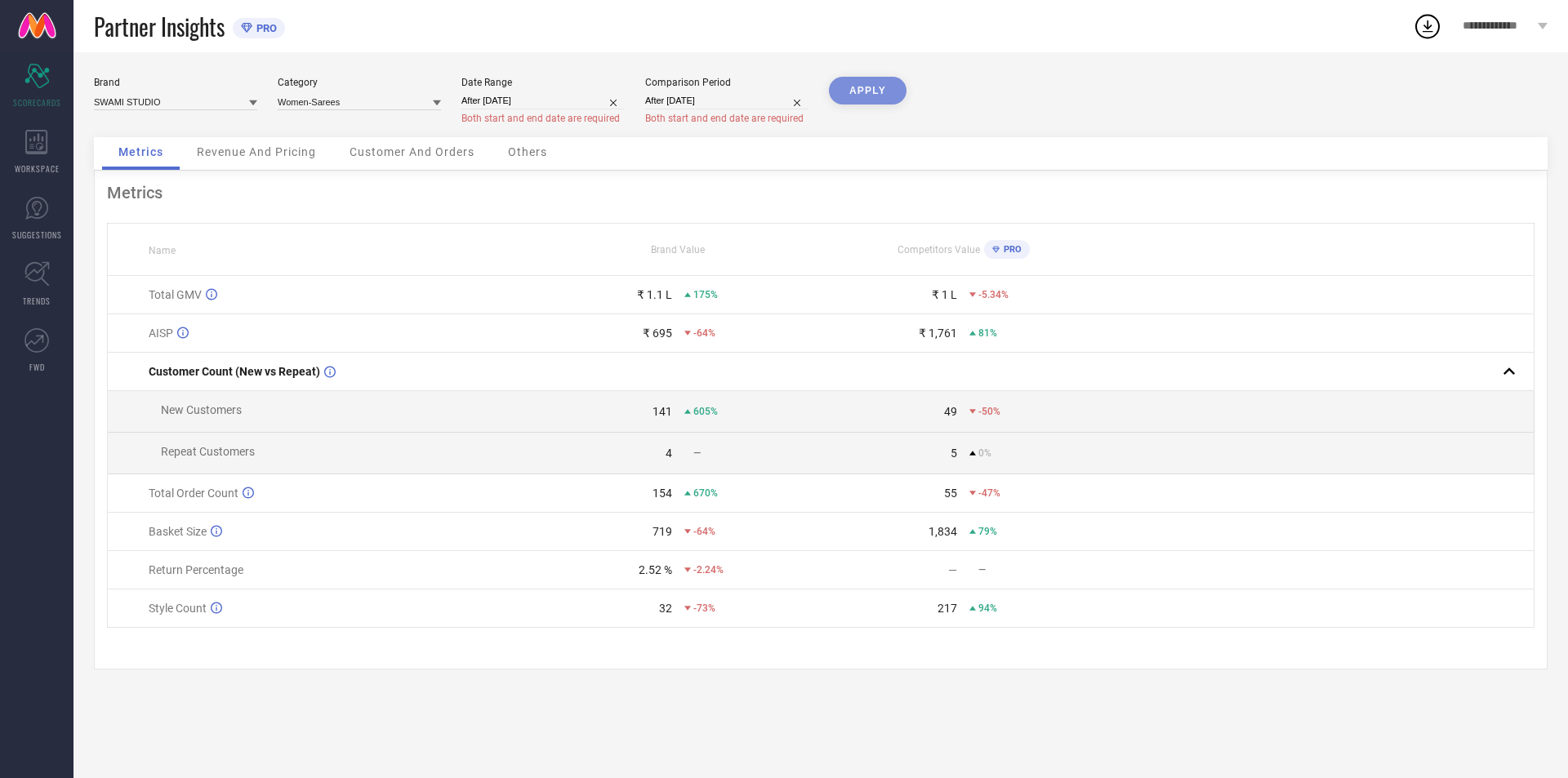
click at [872, 91] on div "APPLY" at bounding box center [867, 107] width 77 height 60
click at [872, 96] on div "APPLY" at bounding box center [867, 107] width 77 height 60
